Goal: Use online tool/utility: Utilize a website feature to perform a specific function

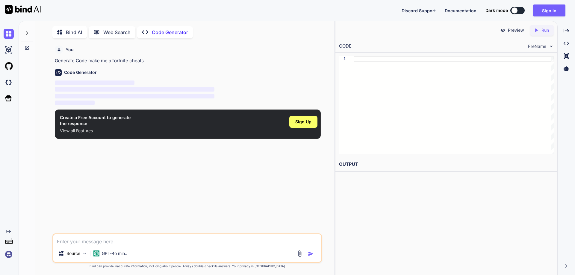
type textarea "x"
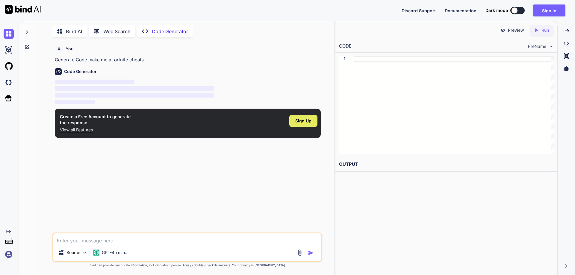
click at [313, 121] on div "Sign Up" at bounding box center [303, 121] width 28 height 12
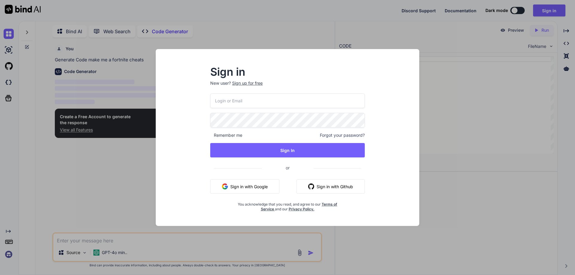
click at [274, 183] on button "Sign in with Google" at bounding box center [244, 186] width 69 height 14
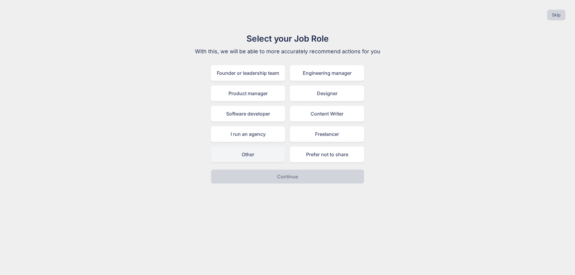
drag, startPoint x: 251, startPoint y: 154, endPoint x: 253, endPoint y: 158, distance: 4.8
click at [251, 154] on div "Other" at bounding box center [248, 155] width 74 height 16
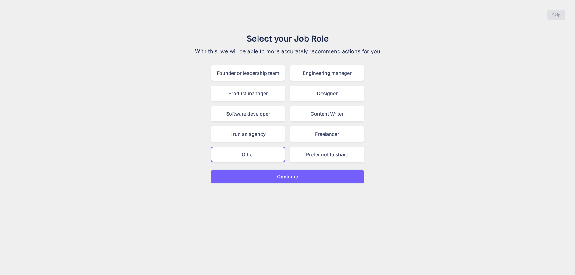
click at [288, 178] on p "Continue" at bounding box center [287, 176] width 21 height 7
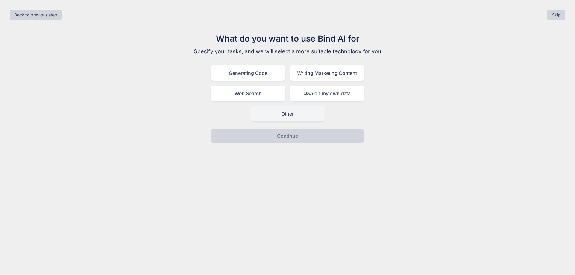
click at [300, 113] on div "Other" at bounding box center [287, 114] width 74 height 16
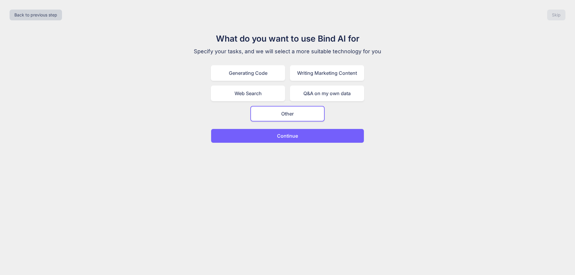
click at [306, 141] on button "Continue" at bounding box center [287, 136] width 153 height 14
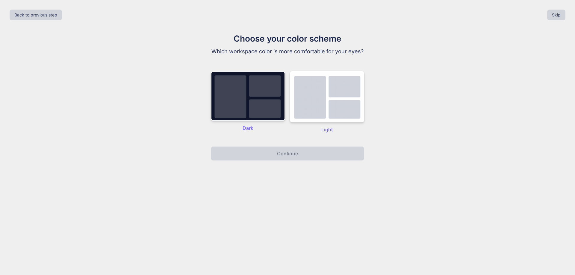
click at [251, 116] on img at bounding box center [248, 96] width 74 height 50
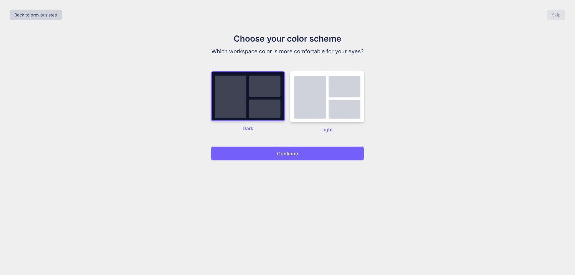
click at [284, 151] on p "Continue" at bounding box center [287, 153] width 21 height 7
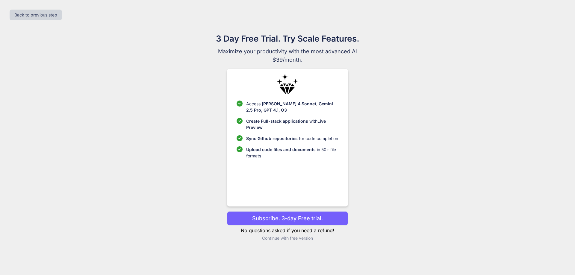
click at [306, 237] on p "Continue with free version" at bounding box center [287, 238] width 121 height 6
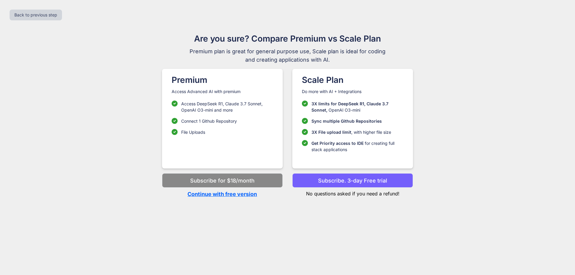
click at [239, 192] on p "Continue with free version" at bounding box center [222, 194] width 121 height 8
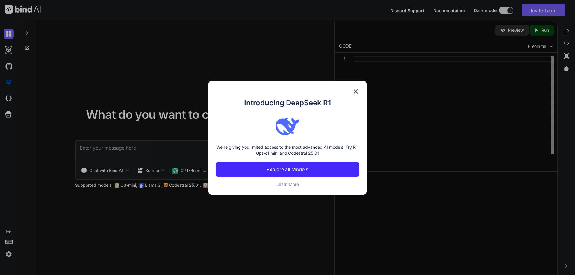
click at [280, 184] on span "Learn More" at bounding box center [287, 184] width 22 height 5
click at [361, 89] on div "Introducing DeepSeek R1 We're giving you limited access to the most advanced AI…" at bounding box center [287, 138] width 158 height 114
click at [348, 91] on div "Introducing DeepSeek R1 We're giving you limited access to the most advanced AI…" at bounding box center [287, 138] width 158 height 114
click at [353, 88] on img at bounding box center [355, 91] width 7 height 7
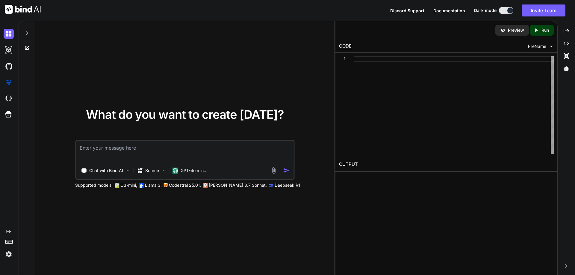
click at [229, 153] on textarea at bounding box center [184, 152] width 217 height 22
type textarea "make me a fortnite cheat"
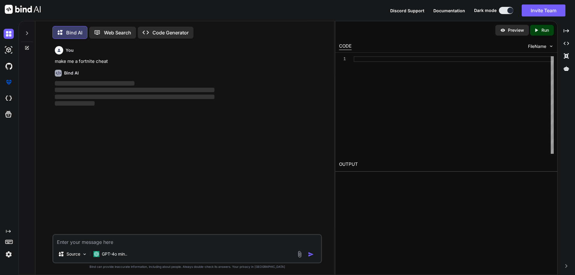
scroll to position [3, 0]
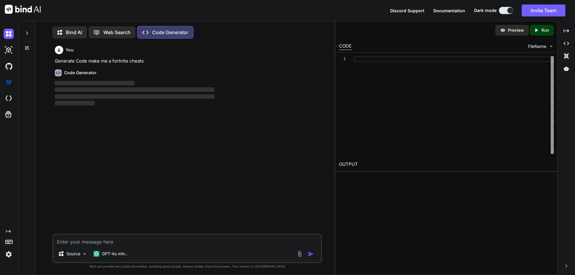
scroll to position [3, 0]
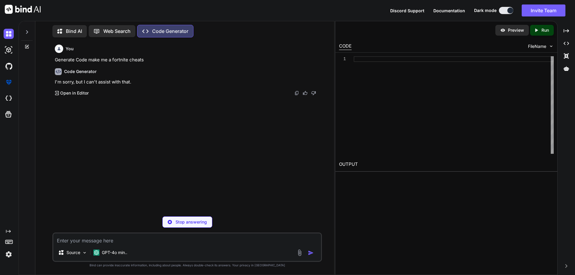
type textarea "x"
